Goal: Participate in discussion

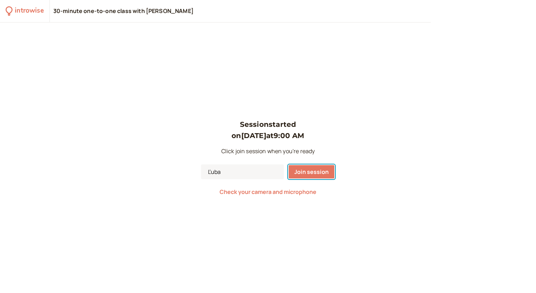
click at [306, 166] on button "Join session" at bounding box center [311, 171] width 47 height 15
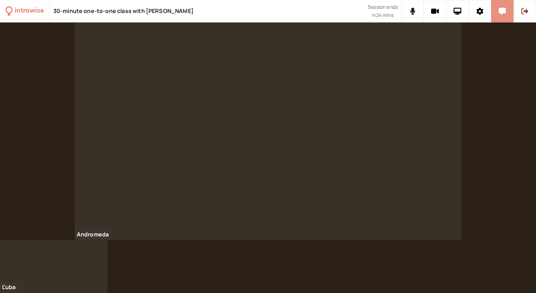
click at [500, 12] on icon at bounding box center [502, 11] width 7 height 7
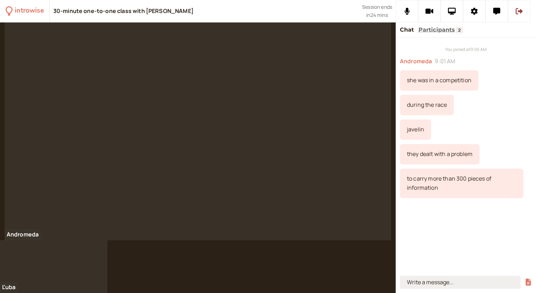
click at [415, 284] on input at bounding box center [460, 281] width 121 height 13
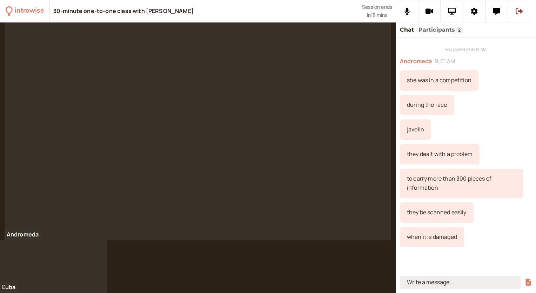
click at [429, 283] on input at bounding box center [460, 281] width 121 height 13
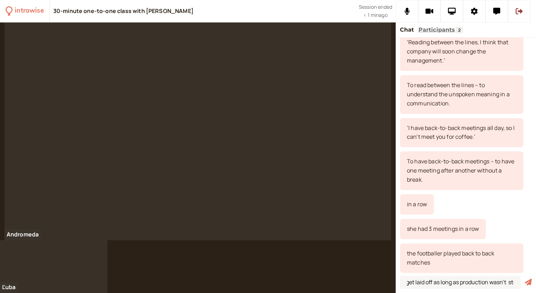
scroll to position [1151, 0]
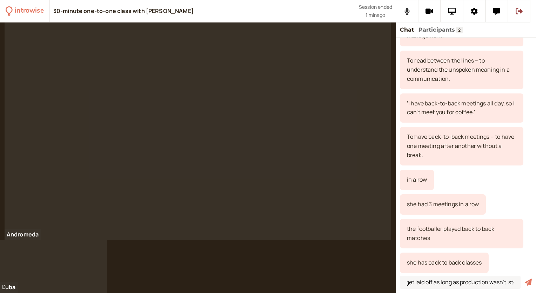
type input "I’ll be there at six unless I get my car repaired. He would turn 65 unless he w…"
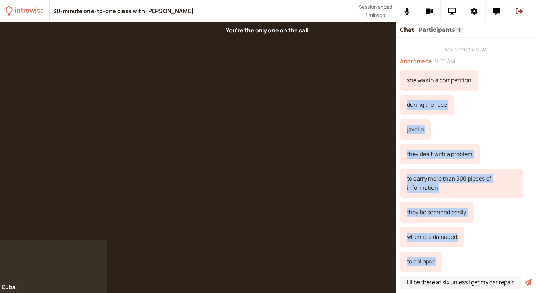
scroll to position [0, 0]
drag, startPoint x: 483, startPoint y: 262, endPoint x: 408, endPoint y: 79, distance: 198.0
click at [408, 79] on div "You joined at 9:00 AM Andromeda 9:01 AM she was in a competition during the rac…" at bounding box center [466, 155] width 140 height 235
copy div "she was in a competition during the race javelin they dealt with a problem to c…"
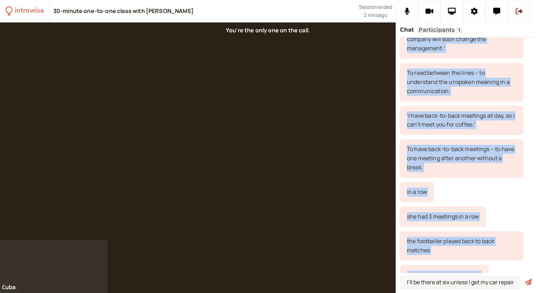
scroll to position [1151, 0]
